Goal: Task Accomplishment & Management: Manage account settings

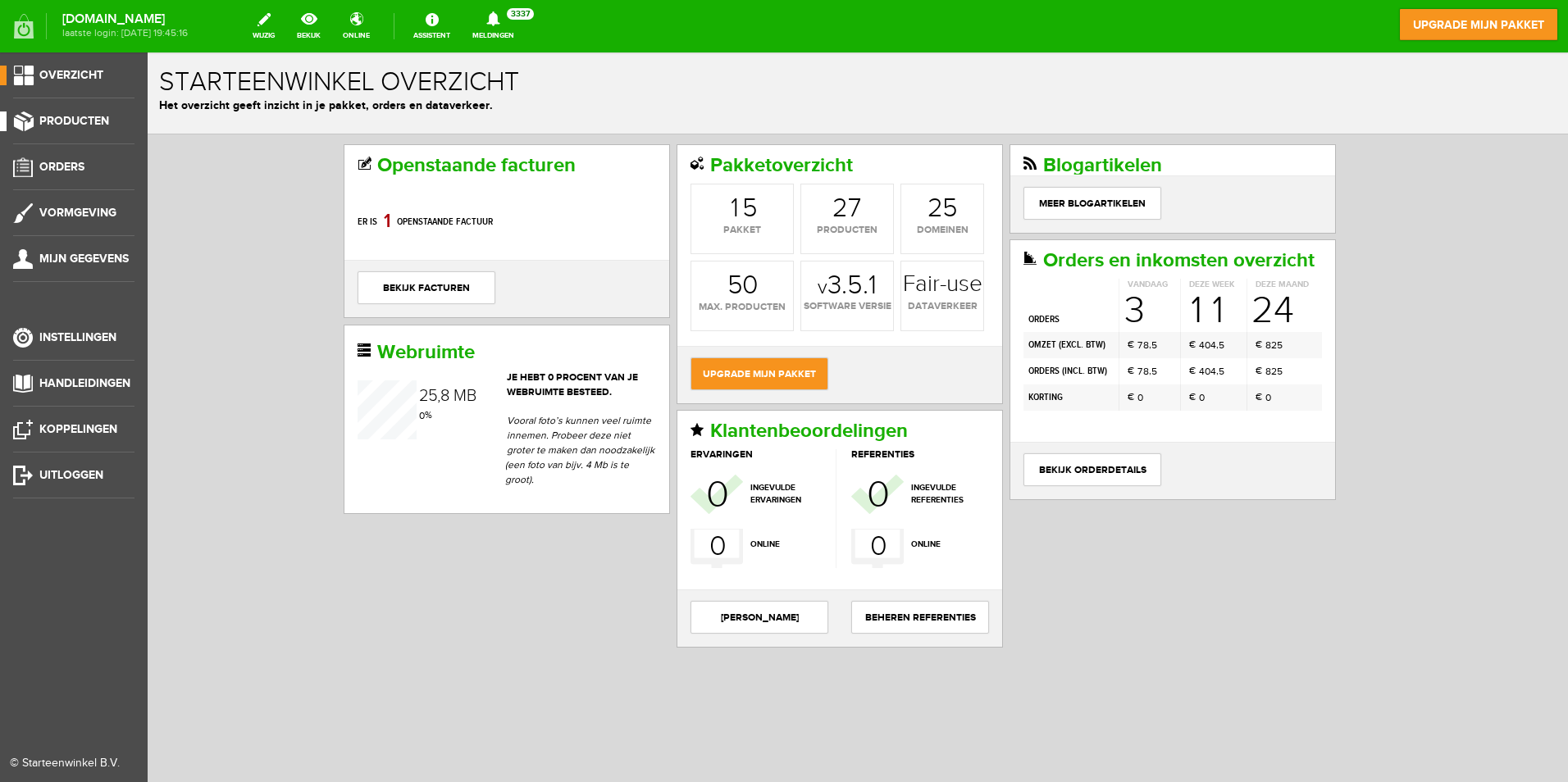
click at [59, 115] on span "Producten" at bounding box center [74, 121] width 70 height 14
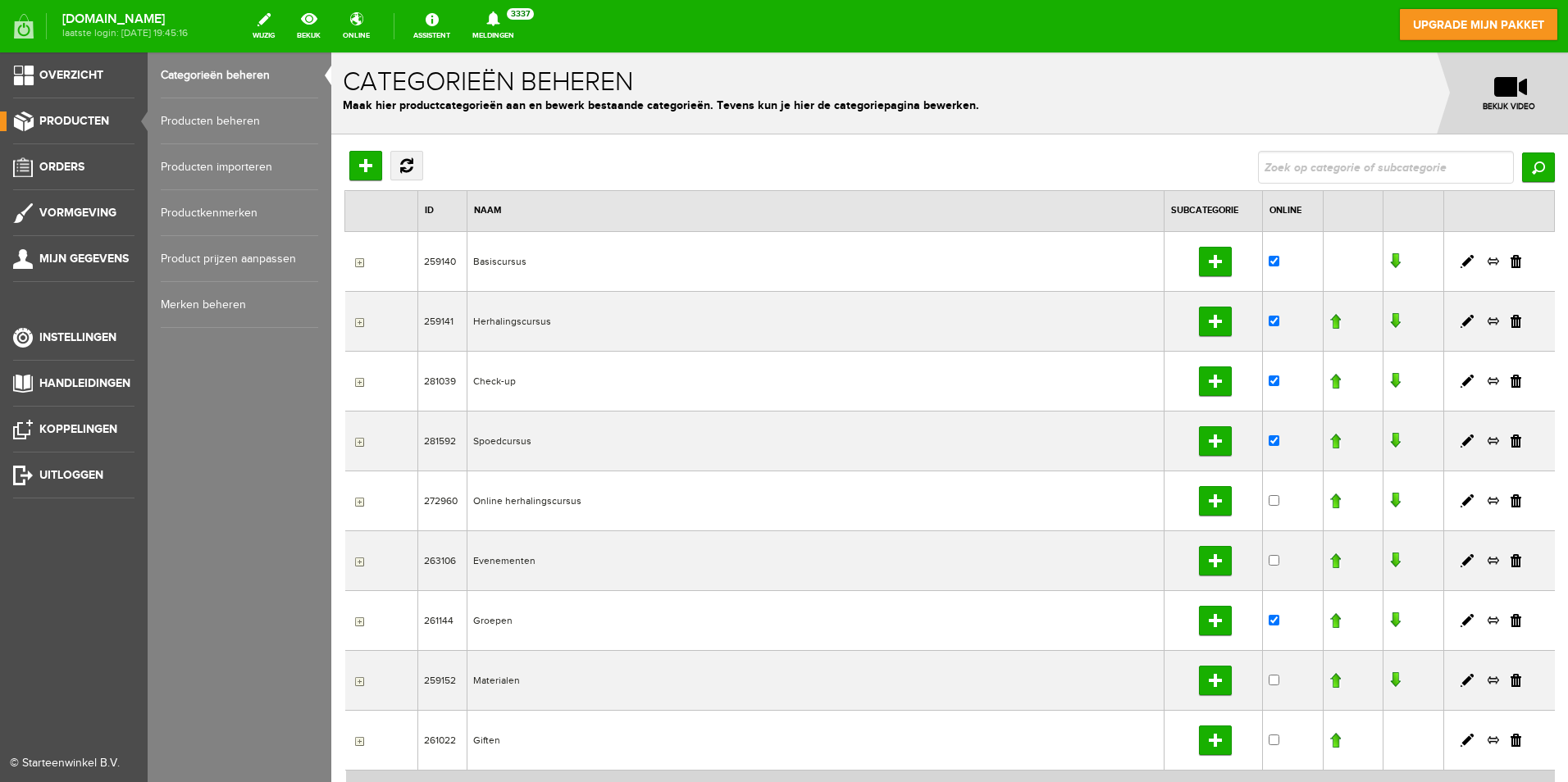
click at [217, 118] on link "Producten beheren" at bounding box center [239, 121] width 157 height 46
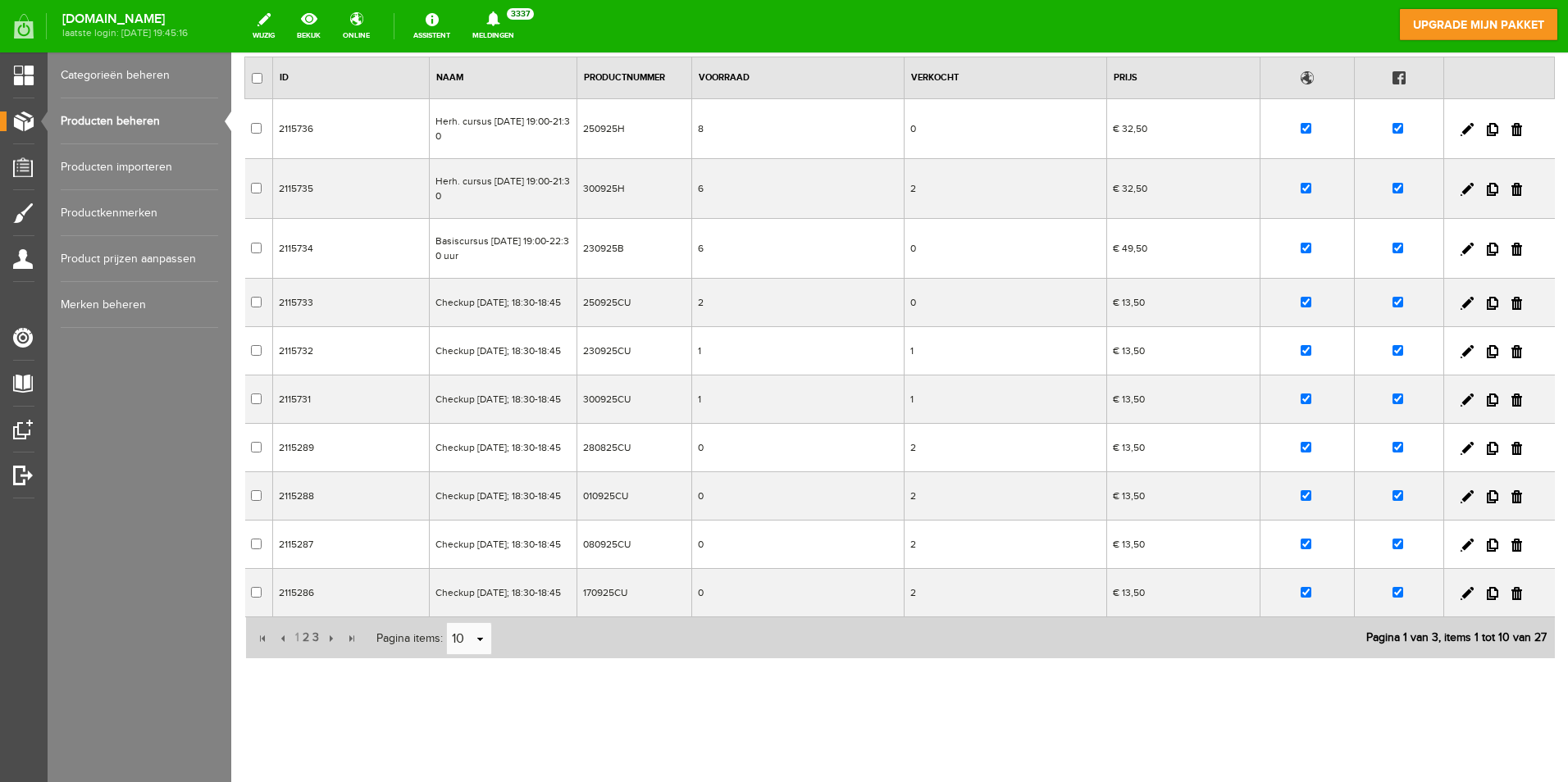
scroll to position [164, 0]
click at [1301, 453] on input "checkbox" at bounding box center [1306, 447] width 10 height 10
checkbox input "false"
click at [1393, 453] on input "checkbox" at bounding box center [1398, 447] width 10 height 10
checkbox input "false"
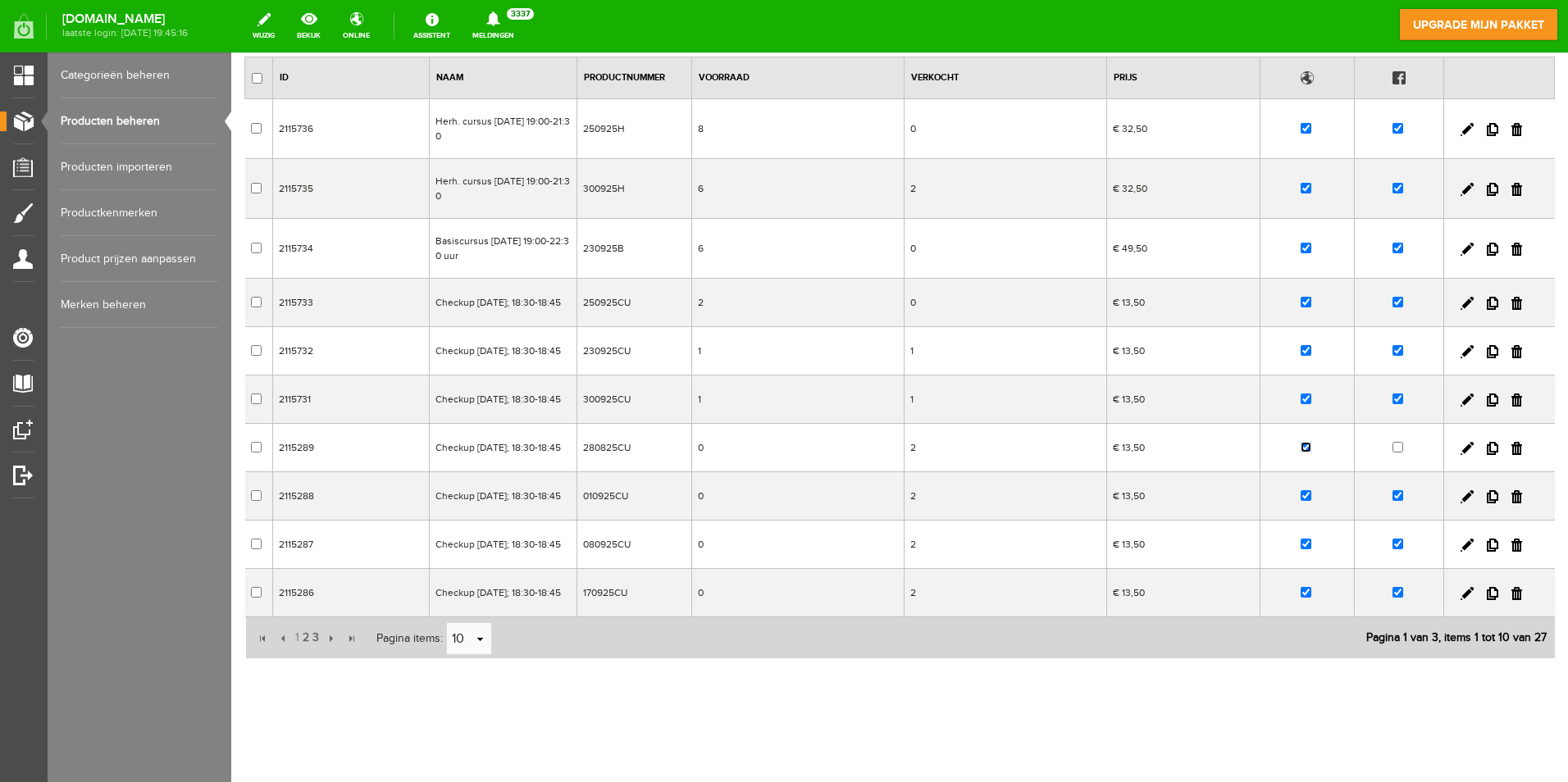
click at [1301, 453] on input "checkbox" at bounding box center [1306, 447] width 10 height 10
checkbox input "false"
click at [306, 655] on span "2" at bounding box center [306, 638] width 10 height 33
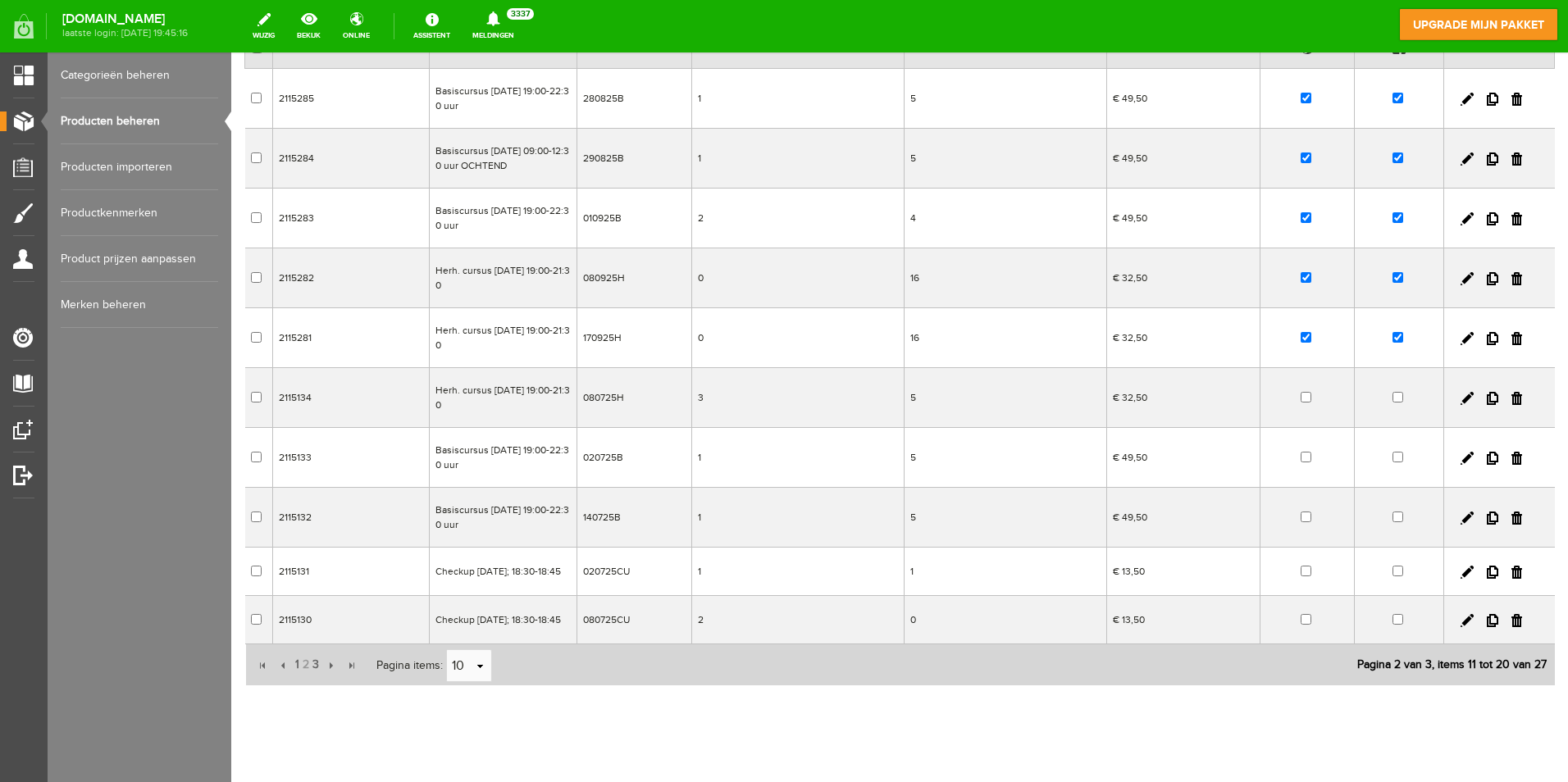
scroll to position [82, 0]
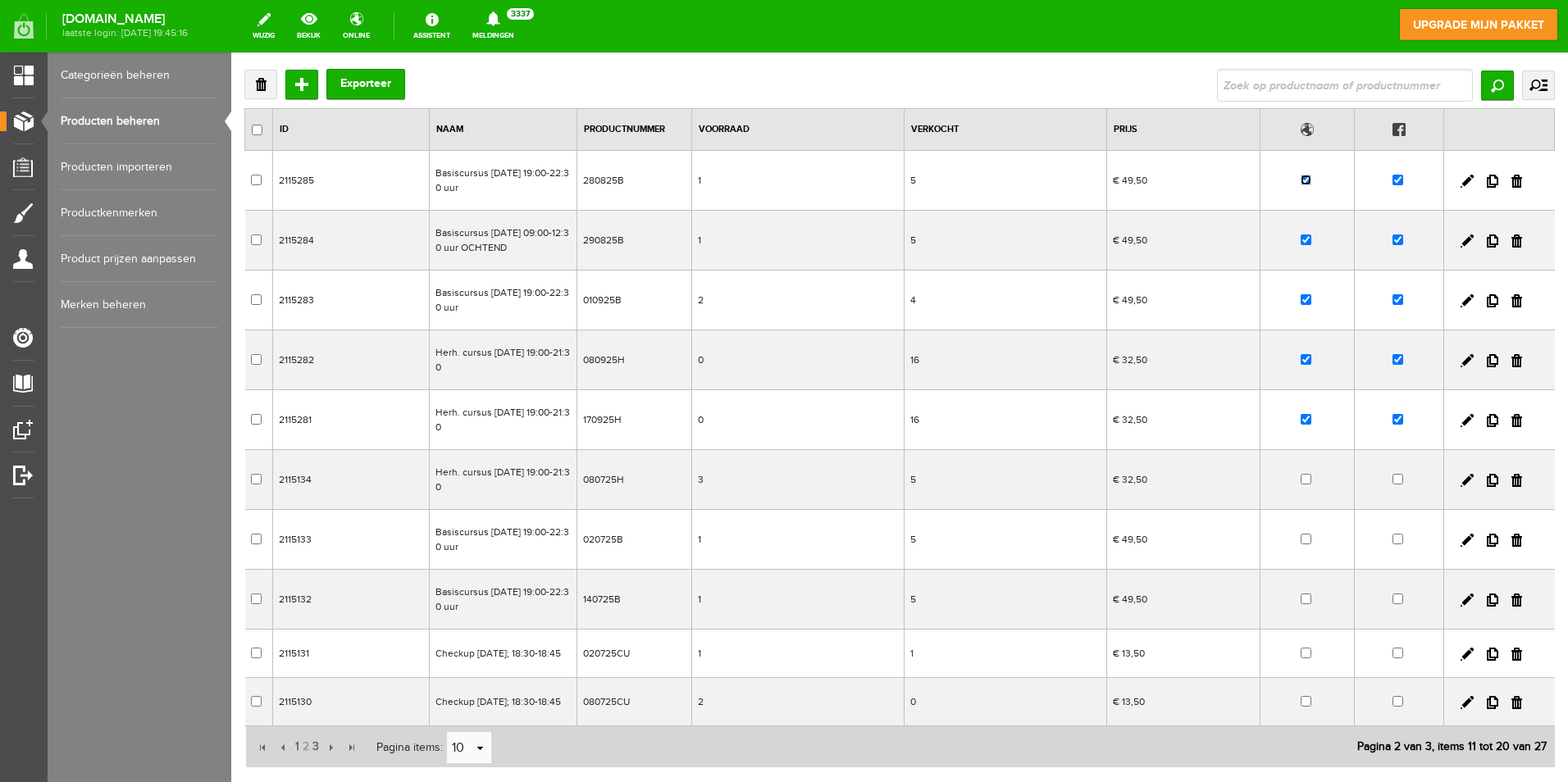
click at [1301, 182] on input "checkbox" at bounding box center [1306, 180] width 10 height 10
checkbox input "false"
click at [1393, 182] on input "checkbox" at bounding box center [1398, 180] width 10 height 10
checkbox input "false"
click at [1301, 182] on input "checkbox" at bounding box center [1306, 180] width 10 height 10
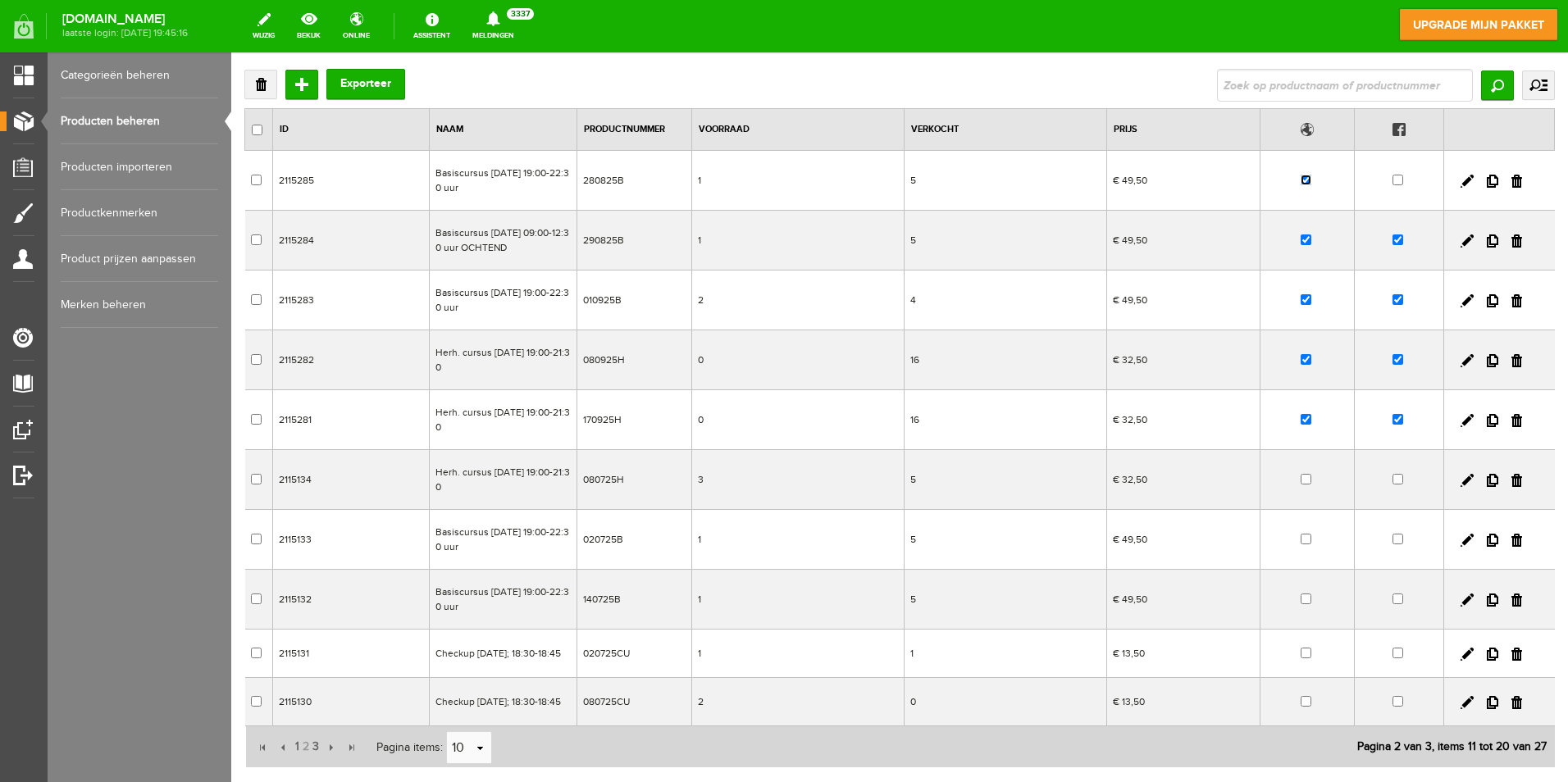
checkbox input "false"
click at [1393, 237] on input "checkbox" at bounding box center [1398, 240] width 10 height 10
checkbox input "false"
click at [1301, 240] on input "checkbox" at bounding box center [1306, 240] width 10 height 10
checkbox input "false"
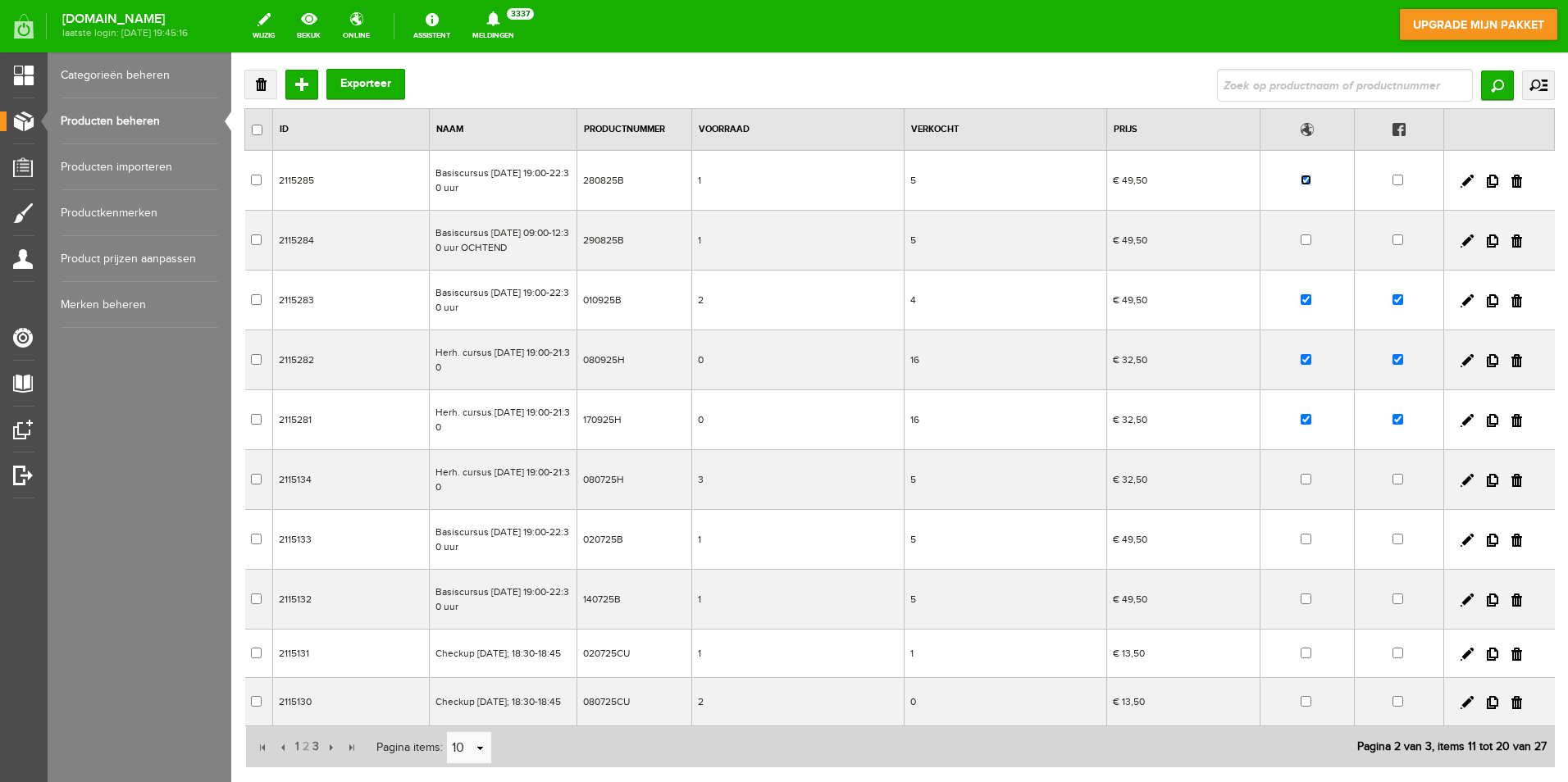
click at [1301, 180] on input "checkbox" at bounding box center [1306, 180] width 10 height 10
checkbox input "false"
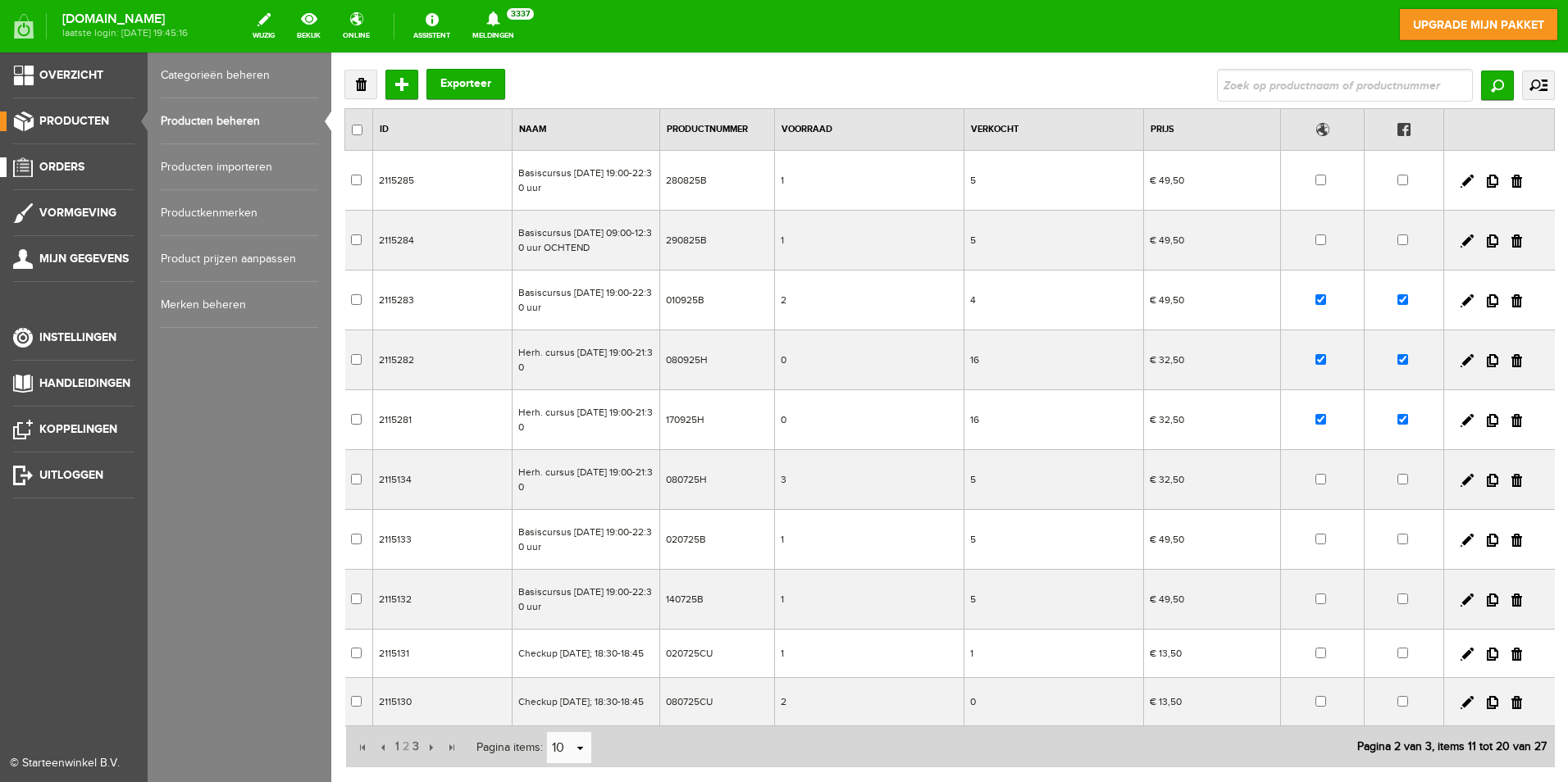
click at [62, 164] on span "Orders" at bounding box center [62, 167] width 45 height 14
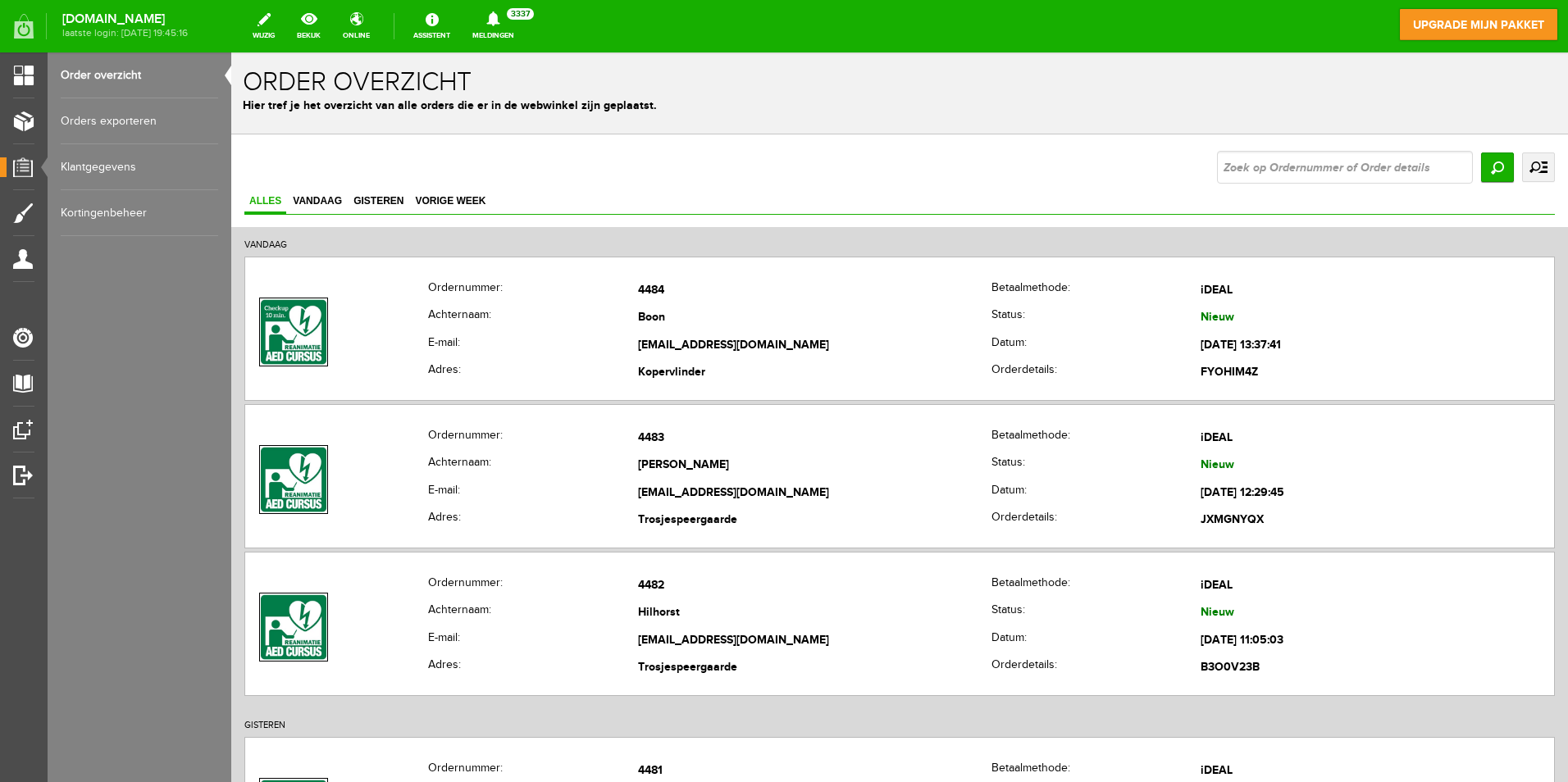
click at [120, 168] on link "Klantgegevens" at bounding box center [140, 167] width 157 height 46
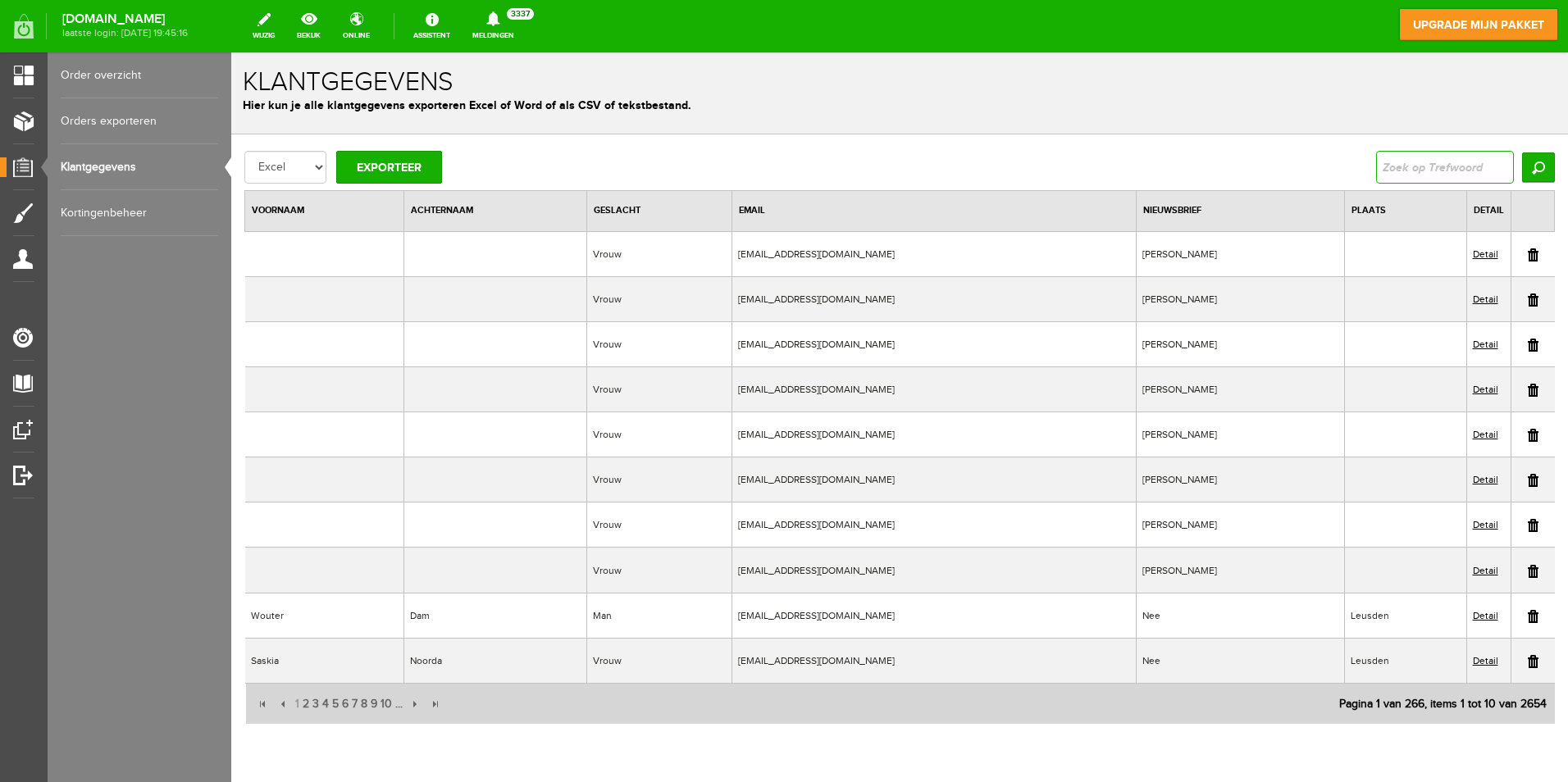
click at [1407, 164] on input "text" at bounding box center [1445, 168] width 138 height 33
type input "Johannink"
click at [1523, 153] on input "Zoeken" at bounding box center [1539, 168] width 33 height 30
click at [1526, 165] on input "Zoeken" at bounding box center [1539, 168] width 33 height 30
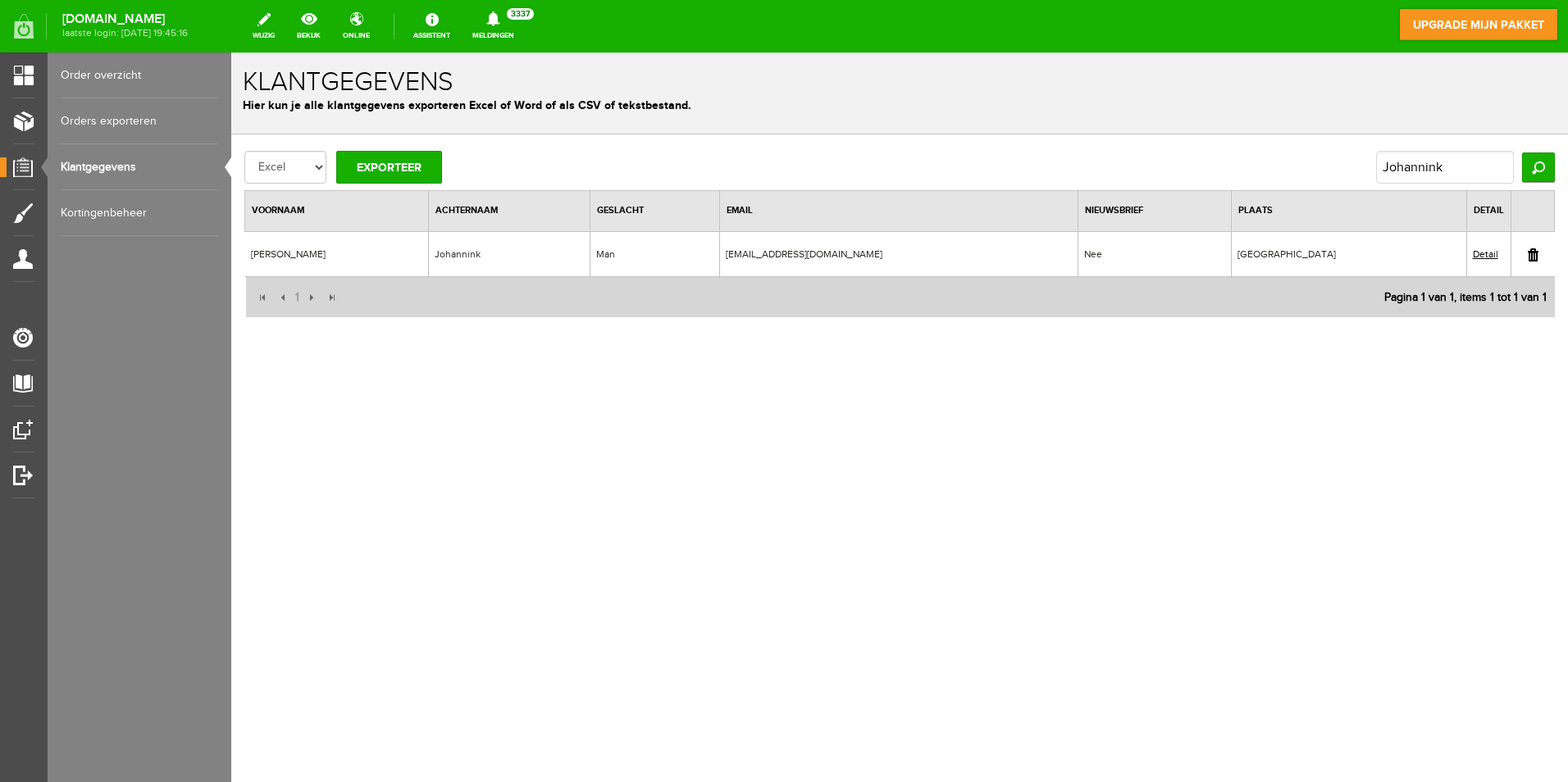
click at [1481, 254] on link "Detail" at bounding box center [1485, 254] width 25 height 11
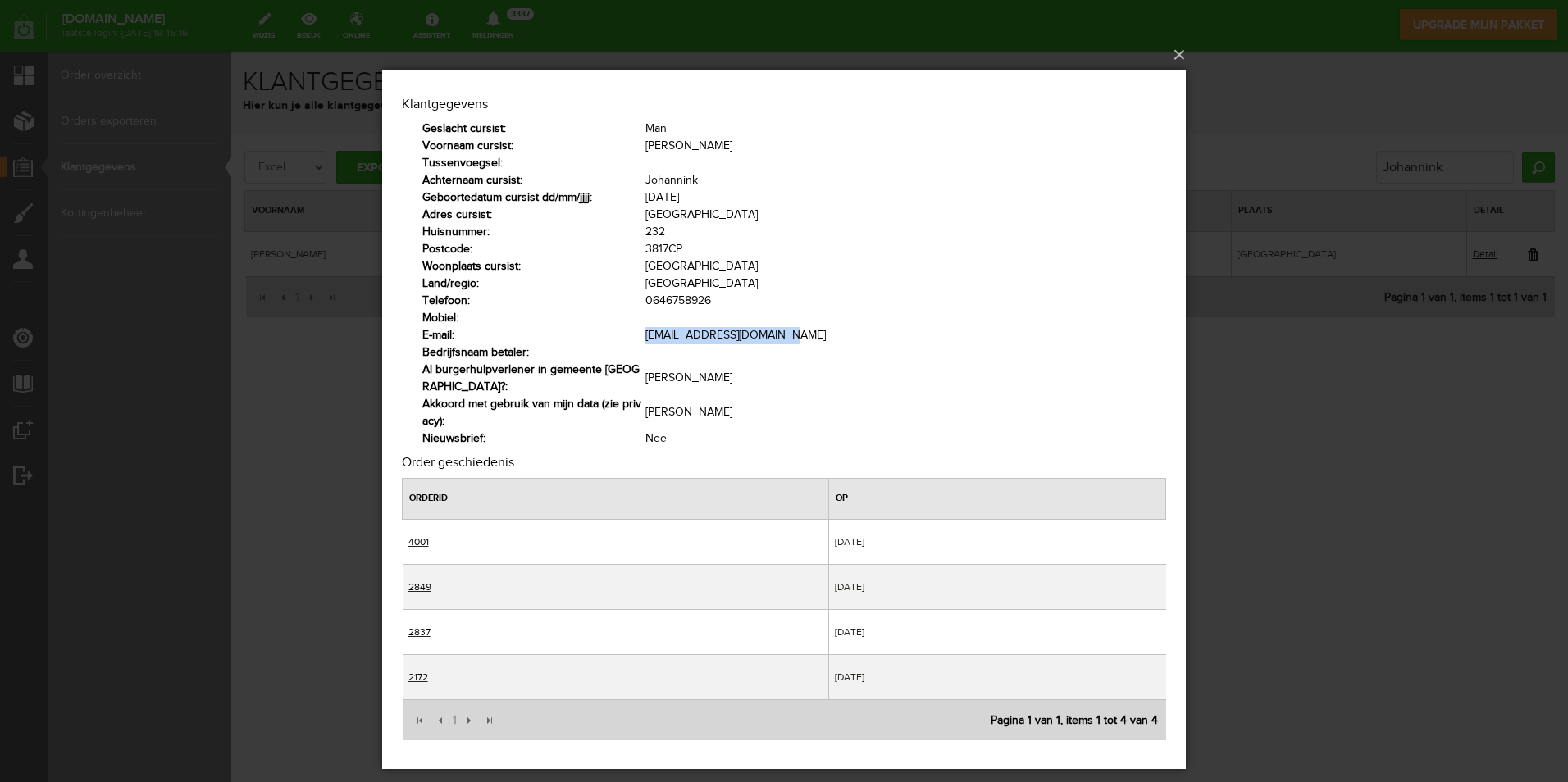
drag, startPoint x: 774, startPoint y: 334, endPoint x: 647, endPoint y: 334, distance: 127.0
click at [647, 334] on td "[EMAIL_ADDRESS][DOMAIN_NAME]" at bounding box center [905, 336] width 521 height 17
copy span "[EMAIL_ADDRESS][DOMAIN_NAME]"
click at [1179, 53] on button "×" at bounding box center [788, 54] width 804 height 36
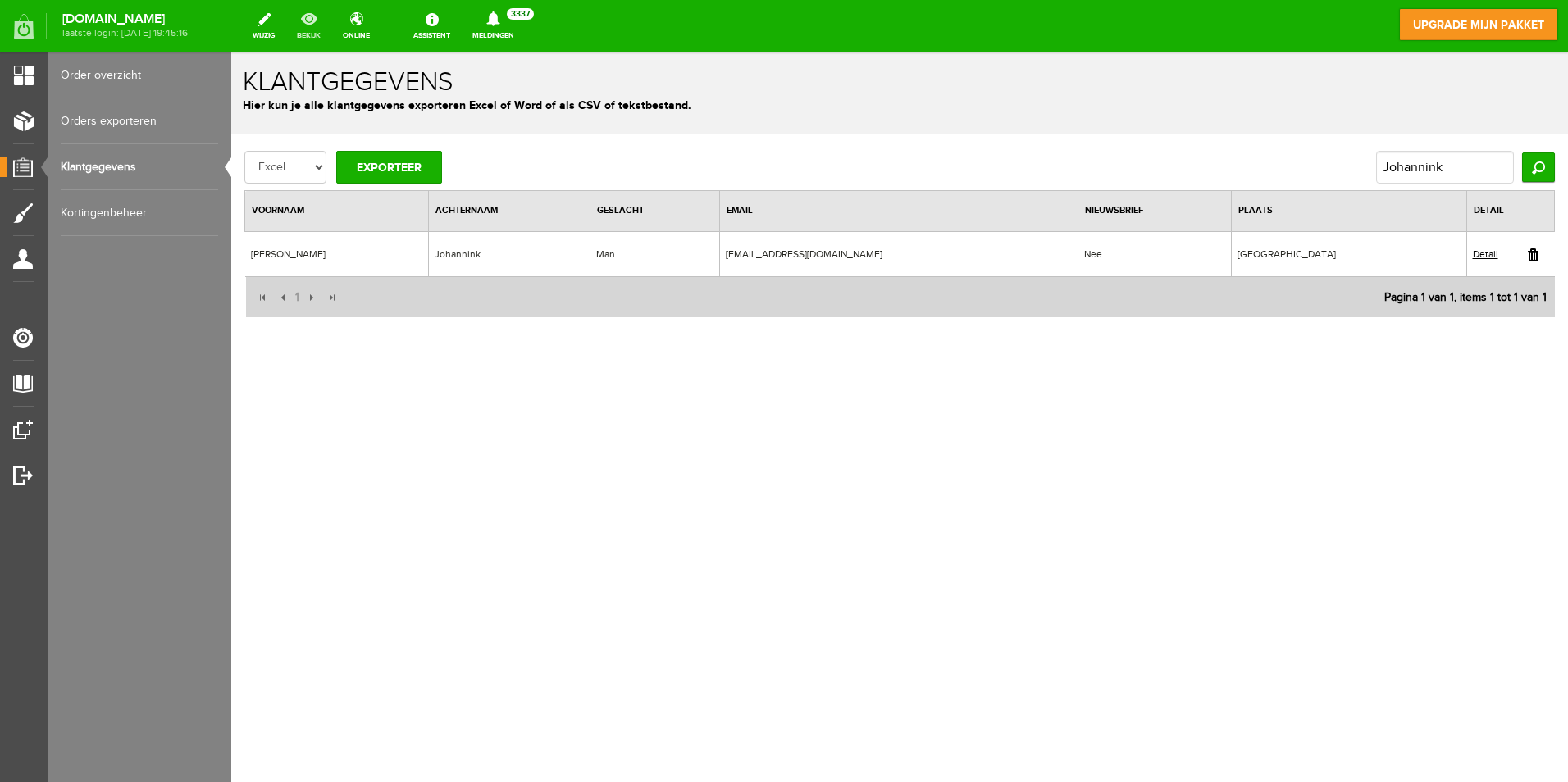
click at [331, 15] on link "bekijk" at bounding box center [309, 25] width 44 height 36
